Goal: Transaction & Acquisition: Book appointment/travel/reservation

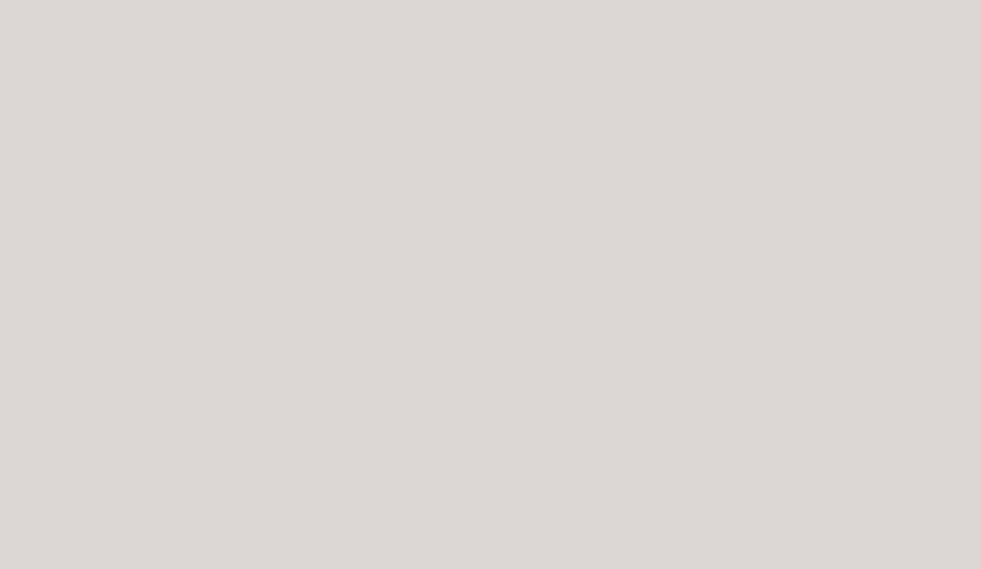
scroll to position [4069, 0]
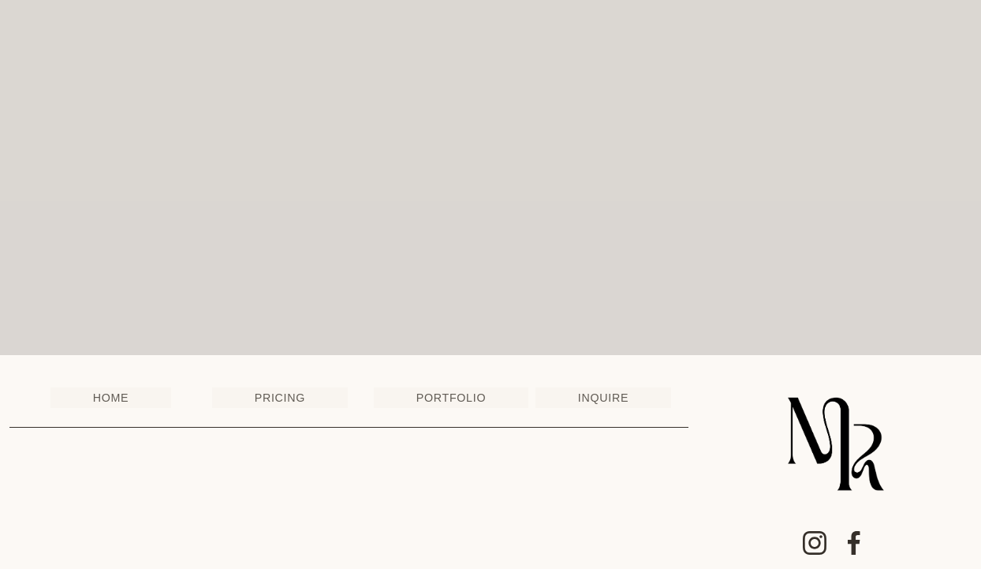
click at [612, 387] on link "INQUIRE" at bounding box center [604, 397] width 136 height 21
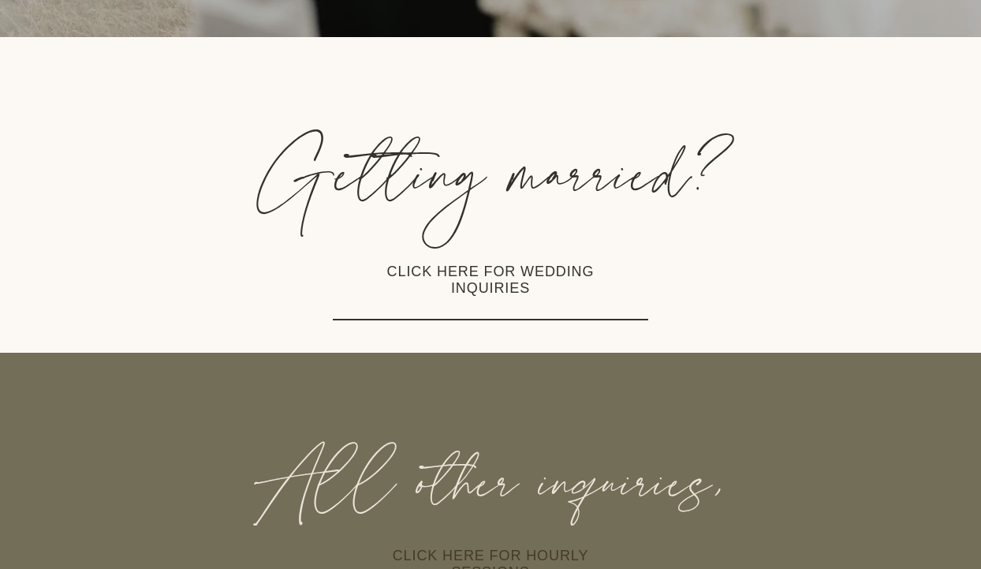
scroll to position [268, 0]
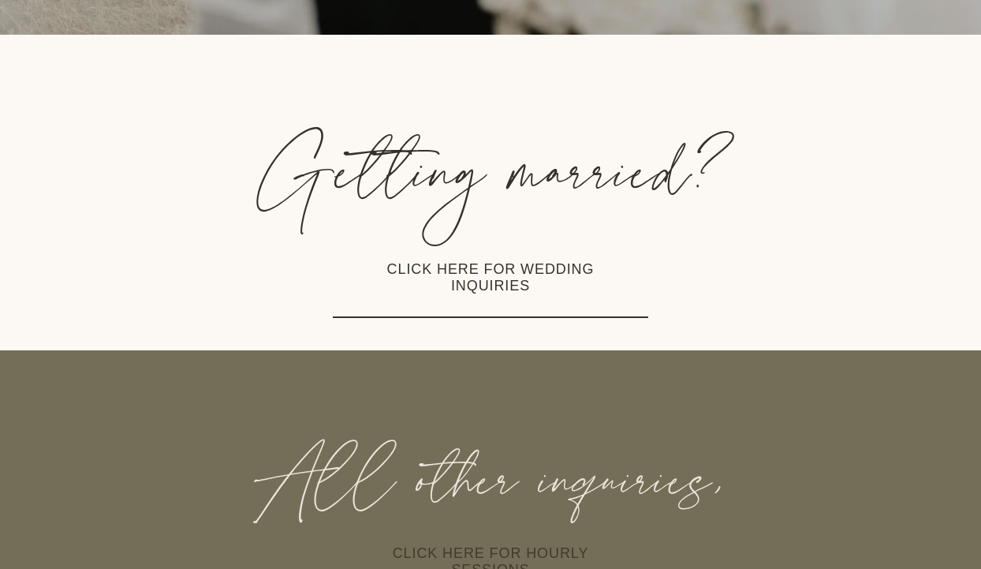
click at [524, 258] on link "CLICK HERE FOR WEDDING INQUIRIES" at bounding box center [490, 279] width 315 height 80
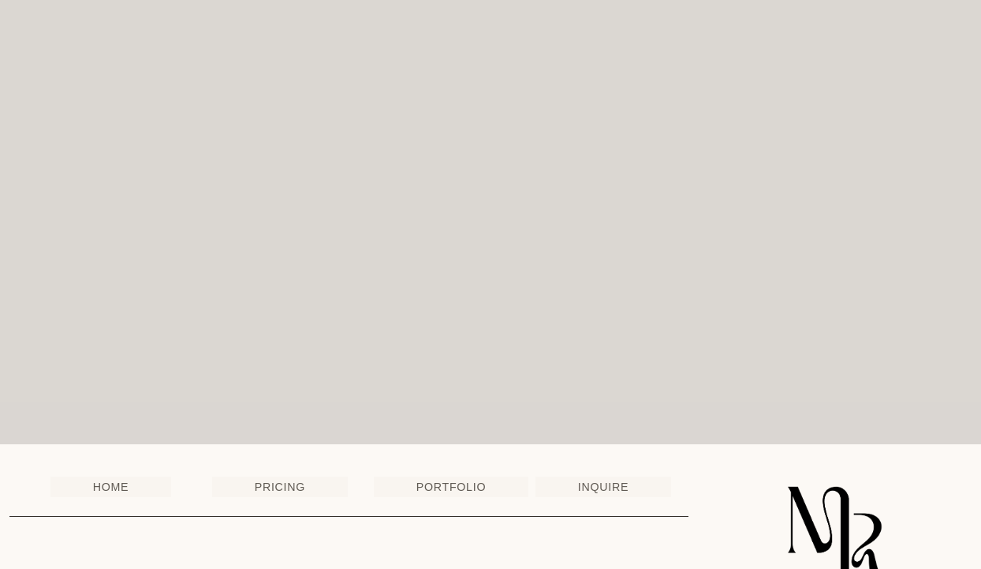
scroll to position [4069, 0]
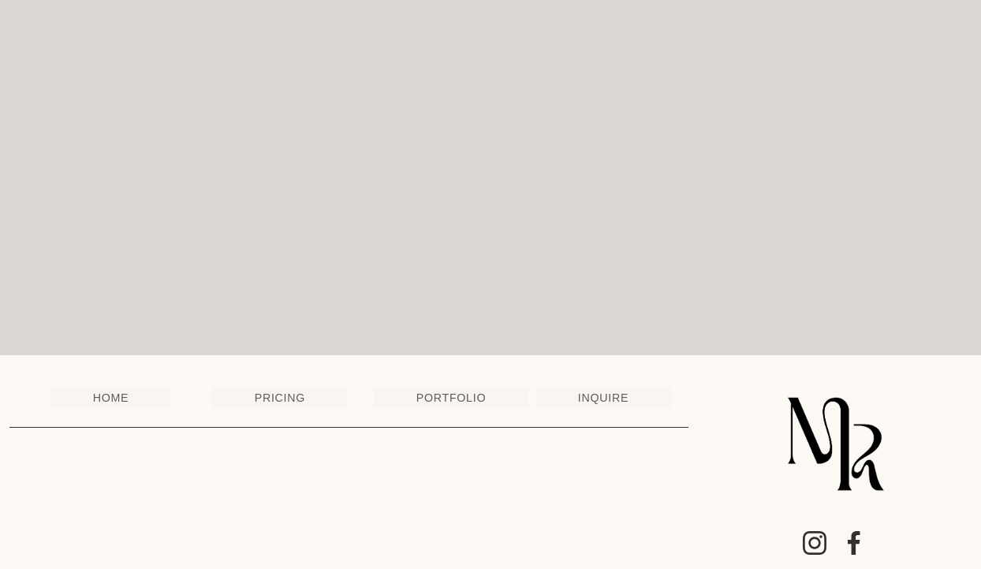
click at [821, 526] on use "Instagram" at bounding box center [814, 542] width 50 height 50
